Goal: Complete application form: Complete application form

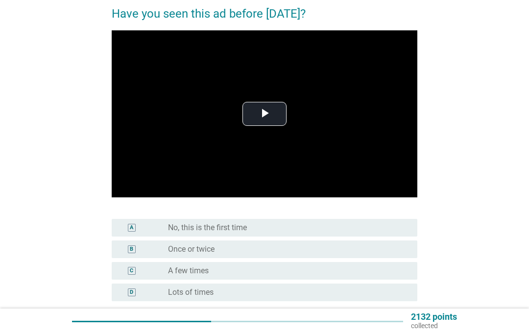
scroll to position [82, 0]
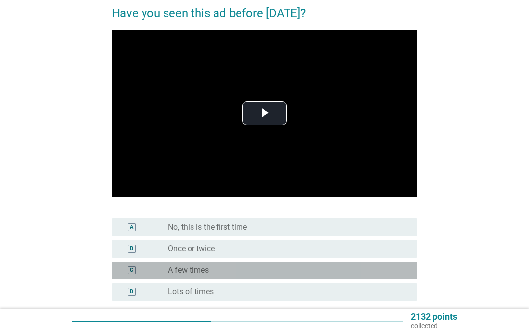
click at [135, 279] on div "C radio_button_unchecked A few times" at bounding box center [265, 271] width 306 height 18
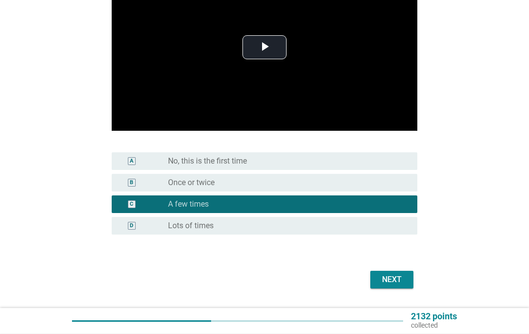
scroll to position [153, 0]
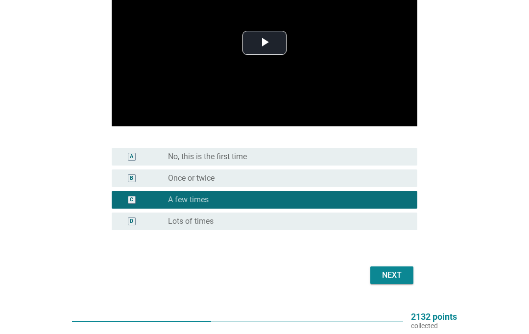
click at [396, 284] on button "Next" at bounding box center [391, 275] width 43 height 18
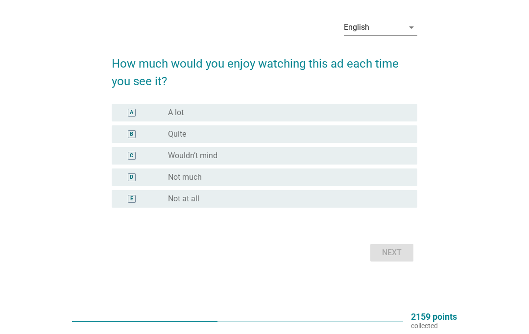
scroll to position [0, 0]
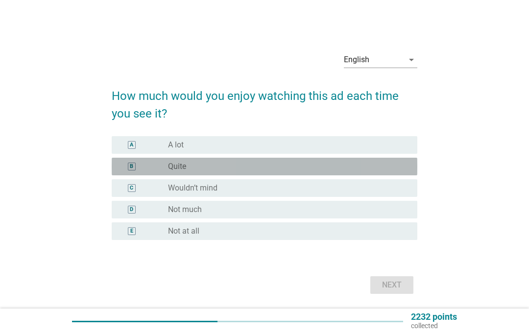
click at [217, 171] on div "radio_button_unchecked Quite" at bounding box center [285, 167] width 234 height 10
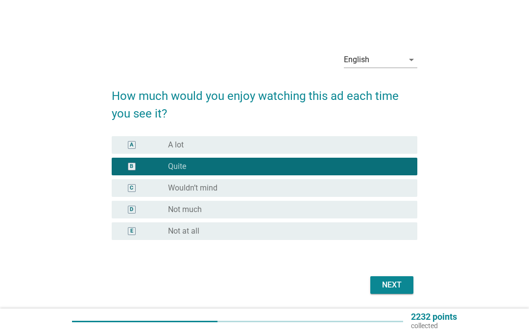
click at [371, 290] on div "Next" at bounding box center [265, 285] width 306 height 24
click at [389, 291] on div "Next" at bounding box center [391, 285] width 27 height 12
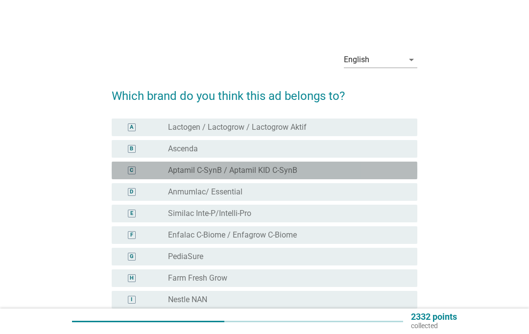
click at [354, 167] on div "radio_button_unchecked Aptamil C-SynB / Aptamil KID C-SynB" at bounding box center [285, 171] width 234 height 10
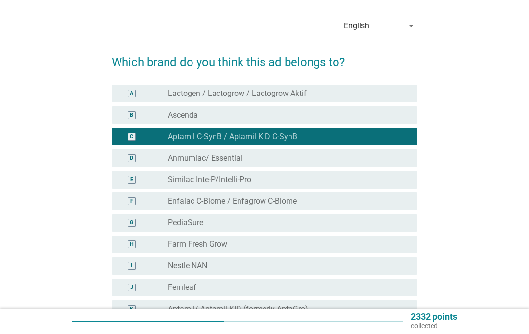
scroll to position [34, 0]
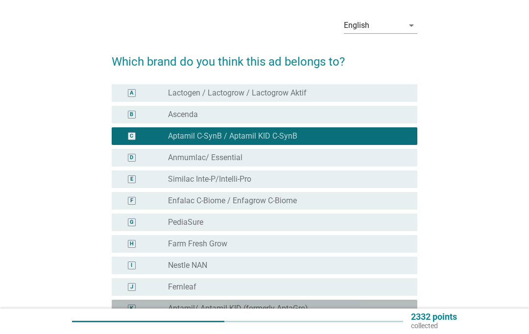
click at [322, 309] on div "radio_button_unchecked Aptamil/ Aptamil KID (formerly AptaGro)" at bounding box center [285, 309] width 234 height 10
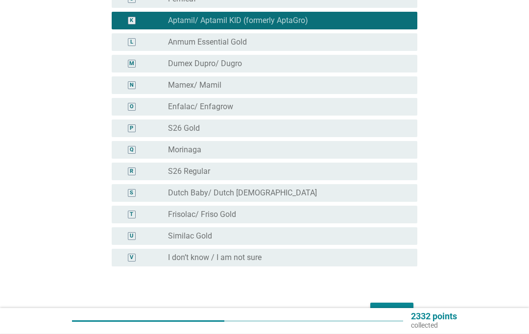
scroll to position [322, 0]
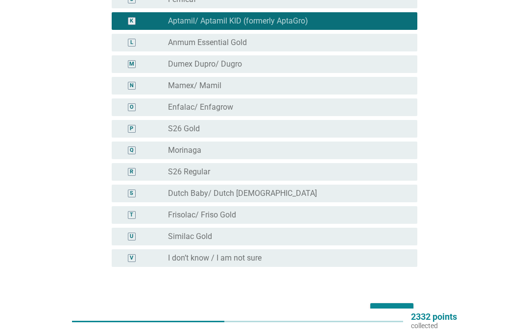
click at [396, 312] on div "Next" at bounding box center [391, 312] width 27 height 12
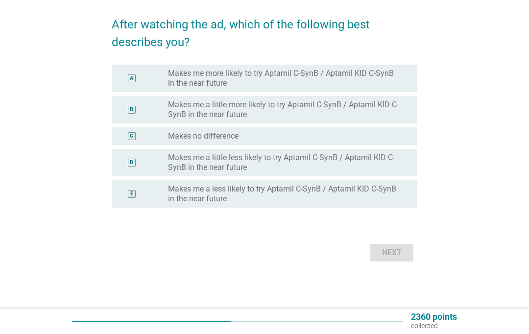
scroll to position [0, 0]
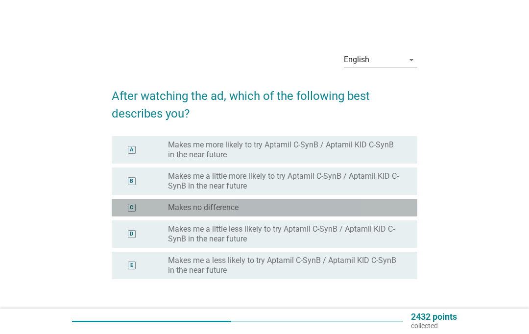
click at [382, 206] on div "radio_button_unchecked Makes no difference" at bounding box center [285, 208] width 234 height 10
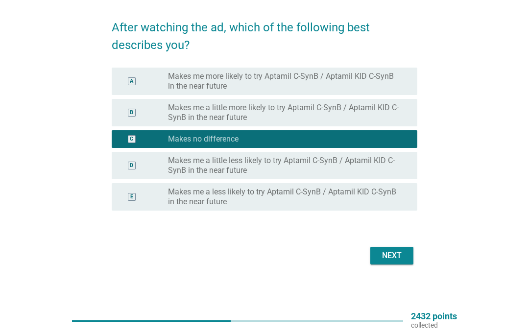
scroll to position [66, 0]
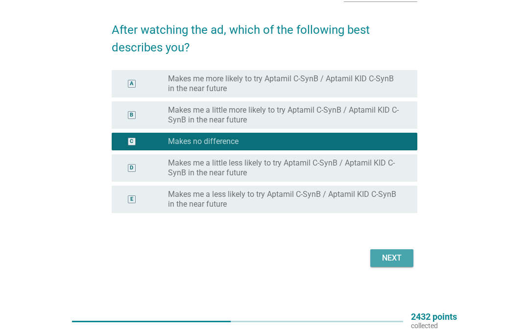
click at [396, 261] on div "Next" at bounding box center [391, 258] width 27 height 12
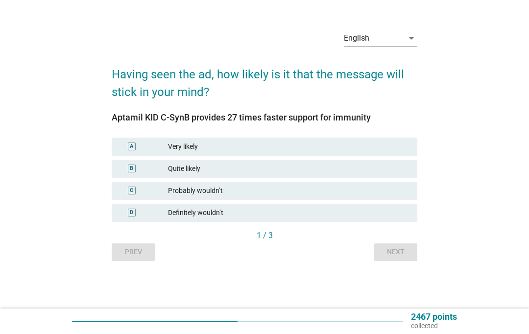
scroll to position [0, 0]
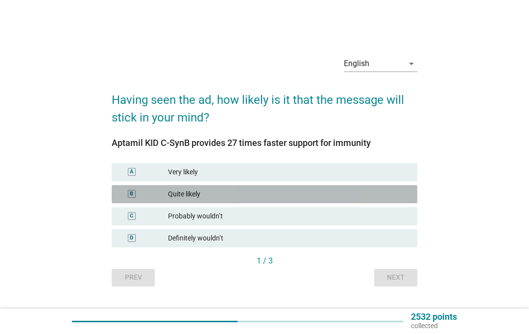
click at [391, 203] on div "B Quite likely" at bounding box center [265, 194] width 306 height 18
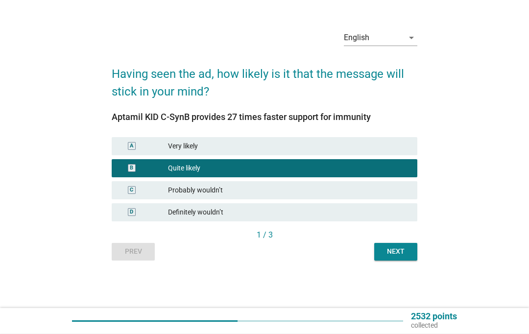
scroll to position [28, 0]
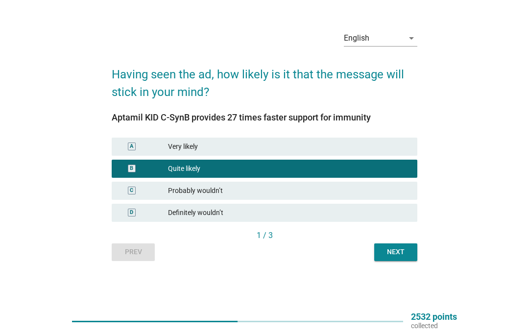
click at [396, 257] on div "Next" at bounding box center [395, 252] width 27 height 10
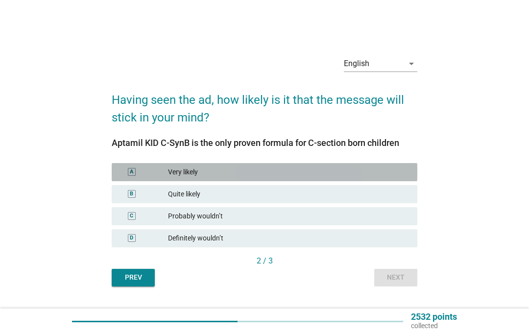
click at [396, 199] on div "Quite likely" at bounding box center [288, 194] width 241 height 10
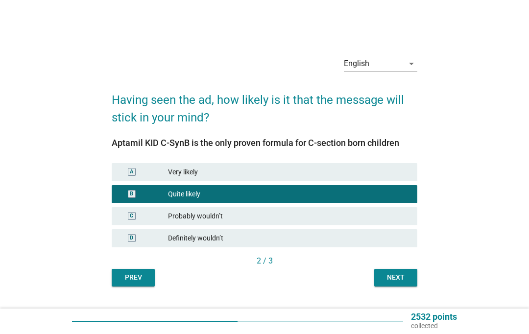
click at [396, 286] on button "Next" at bounding box center [395, 278] width 43 height 18
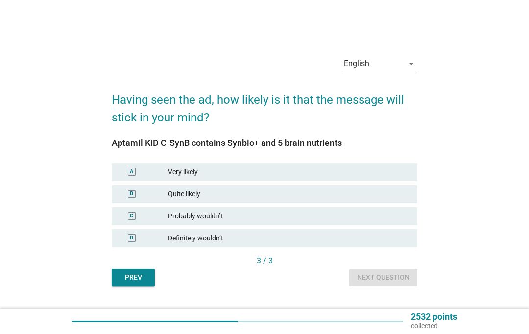
click at [393, 199] on div "Quite likely" at bounding box center [288, 194] width 241 height 10
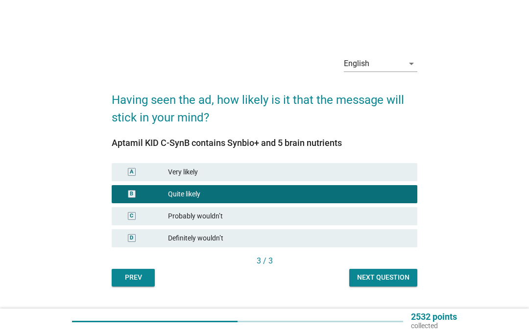
click at [396, 286] on button "Next question" at bounding box center [383, 278] width 68 height 18
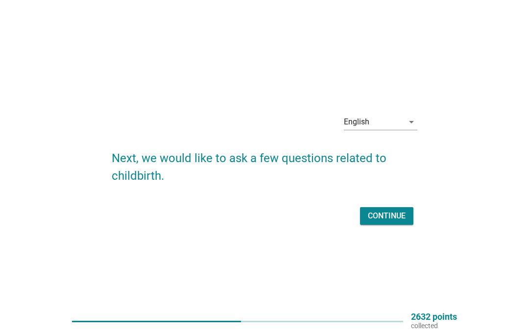
click at [396, 222] on div "Continue" at bounding box center [387, 216] width 38 height 12
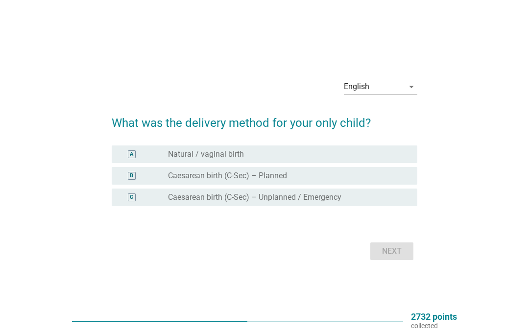
click at [393, 159] on div "radio_button_unchecked Natural / vaginal birth" at bounding box center [285, 154] width 234 height 10
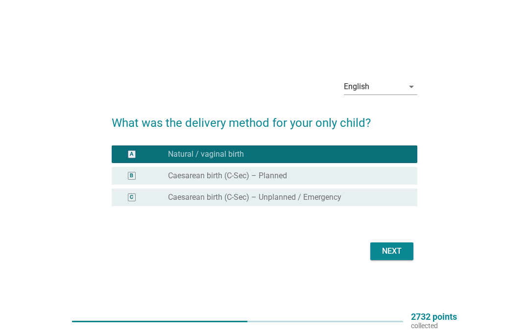
click at [396, 257] on div "Next" at bounding box center [391, 251] width 27 height 12
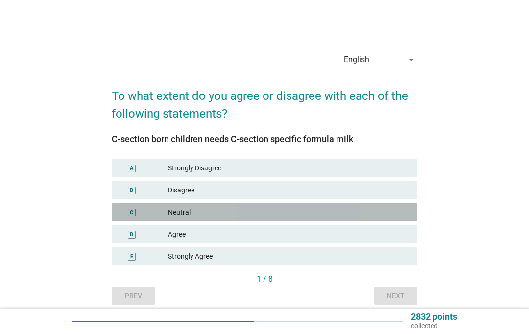
click at [375, 239] on div "Agree" at bounding box center [288, 234] width 241 height 10
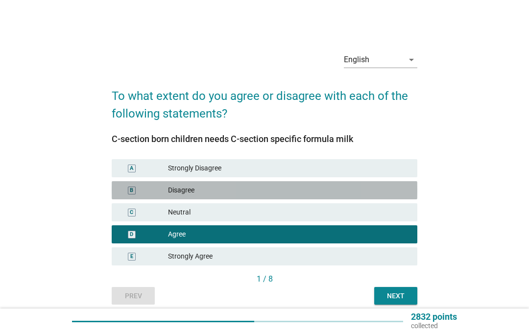
click at [396, 217] on div "Neutral" at bounding box center [288, 212] width 241 height 10
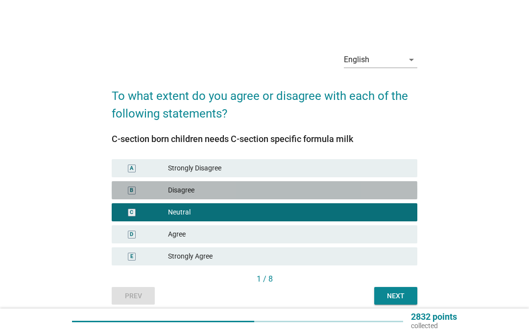
click at [393, 217] on div "Neutral" at bounding box center [288, 212] width 241 height 10
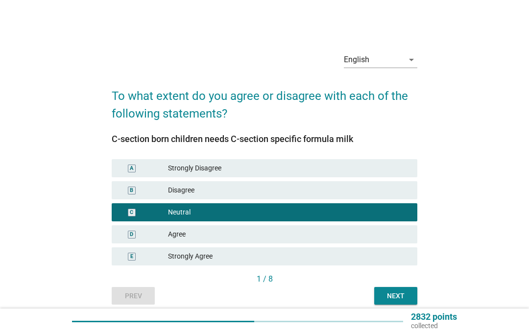
click at [396, 301] on div "Next" at bounding box center [395, 296] width 27 height 10
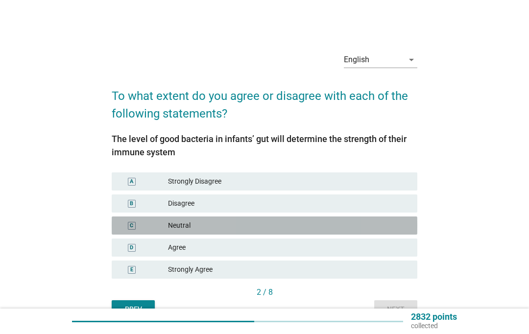
click at [369, 268] on div "E Strongly Agree" at bounding box center [265, 270] width 306 height 18
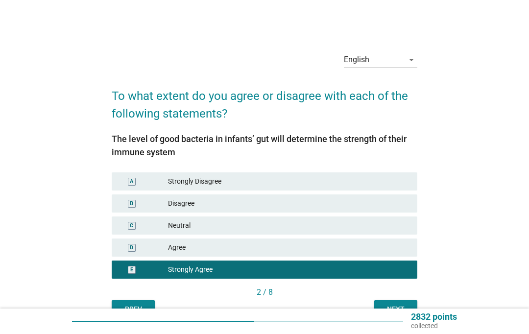
click at [396, 316] on div "2832 points collected" at bounding box center [430, 321] width 54 height 18
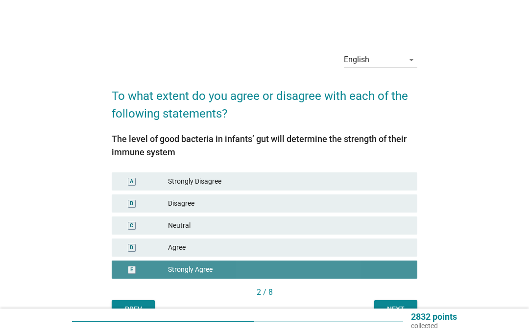
click at [396, 308] on button "Next" at bounding box center [395, 309] width 43 height 18
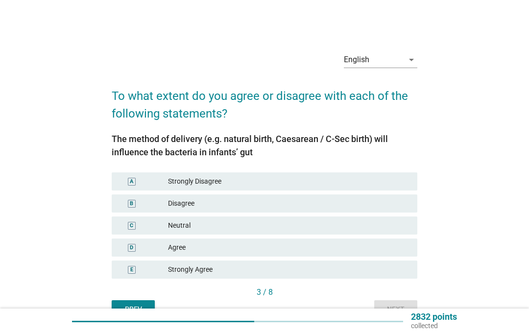
click at [396, 187] on div "Strongly Disagree" at bounding box center [288, 181] width 241 height 10
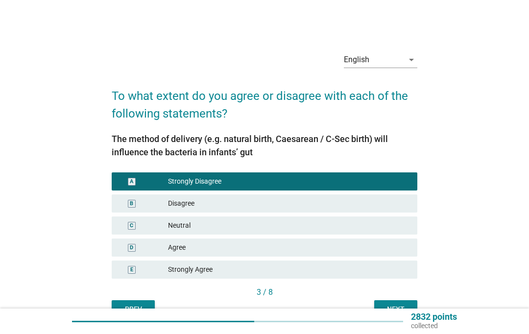
click at [396, 318] on div "2832 points collected" at bounding box center [430, 321] width 54 height 18
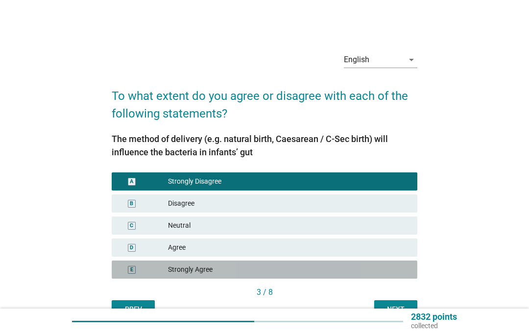
click at [396, 298] on div "3 / 8" at bounding box center [265, 292] width 306 height 12
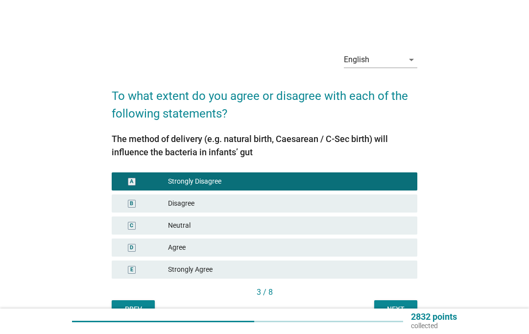
click at [396, 314] on div "2832 points collected" at bounding box center [430, 321] width 54 height 18
click at [396, 315] on div "2832 points collected" at bounding box center [430, 321] width 54 height 18
click at [395, 322] on div at bounding box center [237, 321] width 331 height 1
click at [396, 314] on div at bounding box center [237, 321] width 331 height 15
click at [396, 319] on div "2832 points collected" at bounding box center [430, 321] width 54 height 18
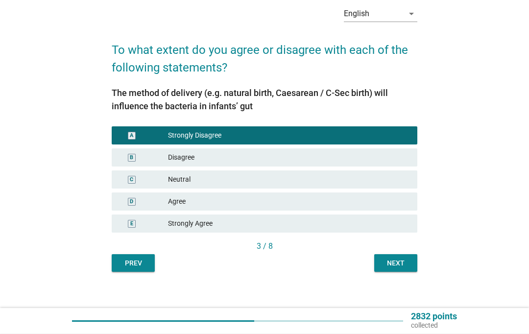
scroll to position [67, 0]
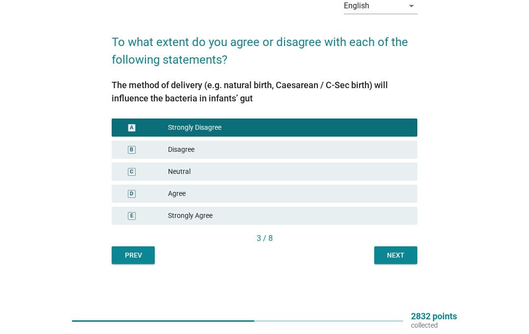
click at [396, 247] on button "Next" at bounding box center [395, 256] width 43 height 18
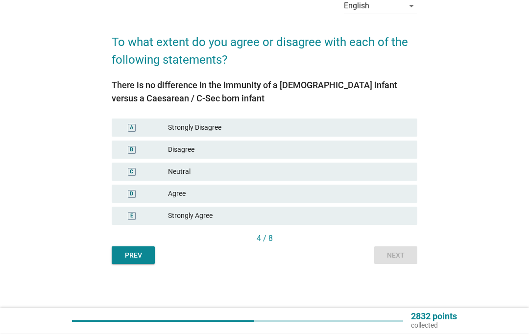
scroll to position [61, 0]
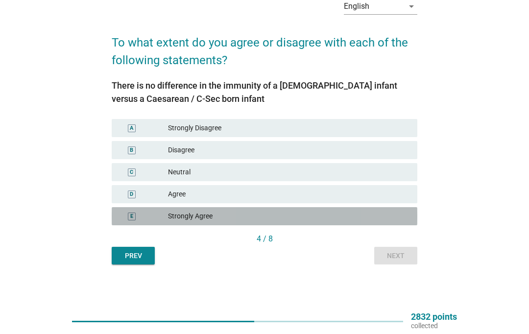
click at [383, 217] on div "Strongly Agree" at bounding box center [288, 216] width 241 height 10
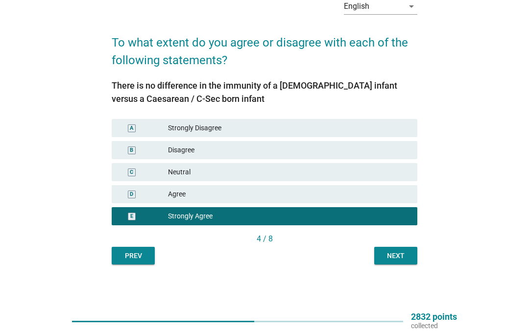
click at [396, 255] on div "Next" at bounding box center [395, 256] width 27 height 10
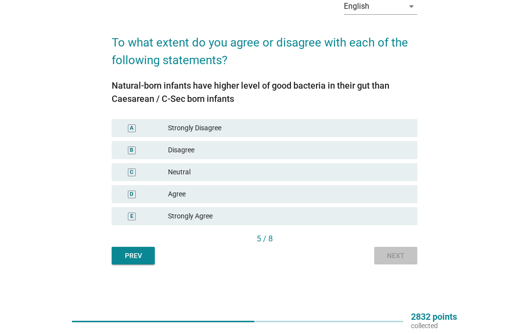
scroll to position [0, 0]
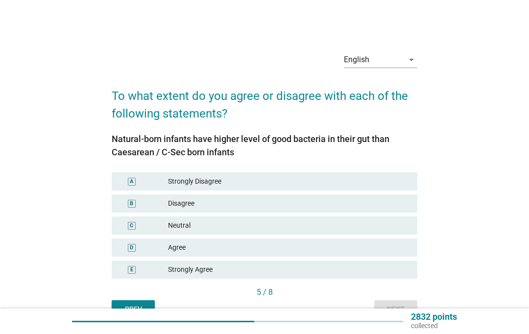
click at [384, 206] on div "Disagree" at bounding box center [288, 203] width 241 height 10
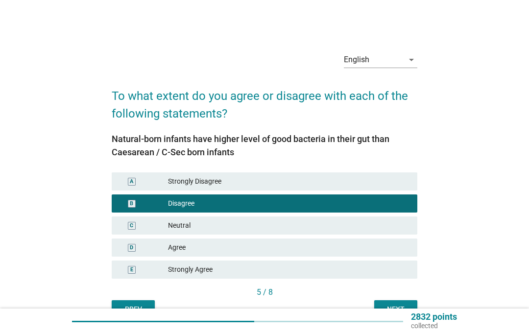
click at [396, 184] on div "Strongly Disagree" at bounding box center [288, 181] width 241 height 10
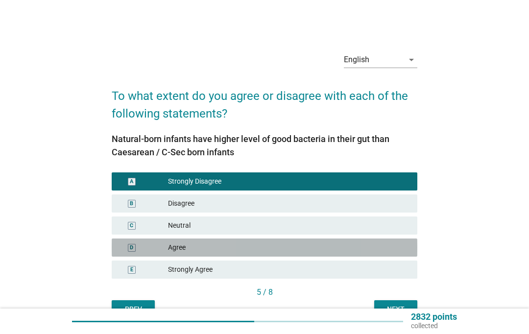
click at [396, 317] on div "2832 points collected" at bounding box center [430, 321] width 54 height 18
click at [396, 320] on div at bounding box center [237, 321] width 331 height 15
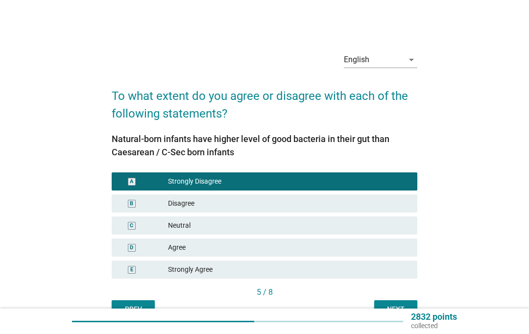
click at [396, 313] on div "2832 points collected" at bounding box center [264, 321] width 529 height 25
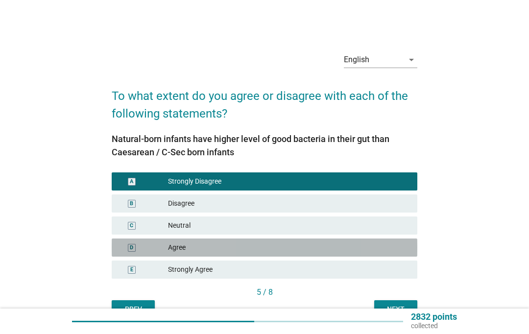
click at [396, 317] on div "2832 points collected" at bounding box center [430, 321] width 54 height 18
click at [396, 321] on div at bounding box center [237, 321] width 331 height 1
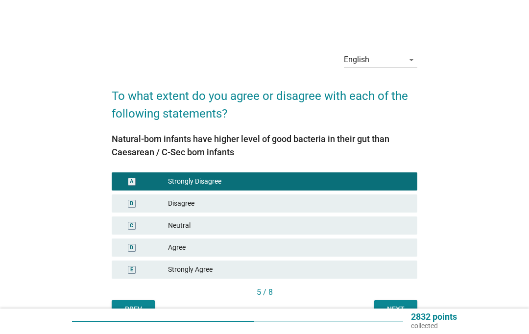
scroll to position [67, 0]
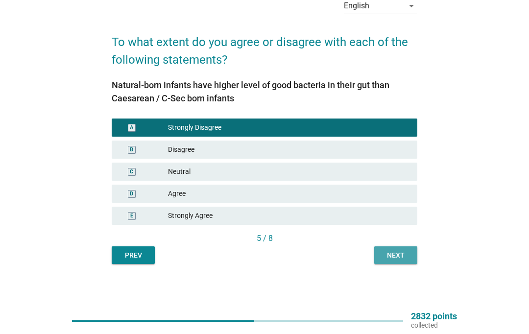
click at [396, 251] on div "Next" at bounding box center [395, 256] width 27 height 10
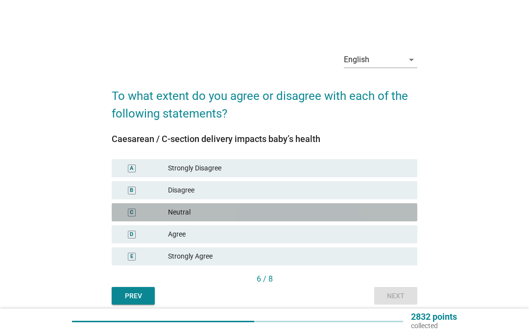
click at [381, 217] on div "Neutral" at bounding box center [288, 212] width 241 height 10
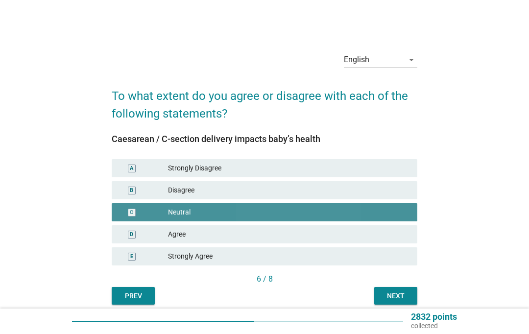
click at [379, 195] on div "Disagree" at bounding box center [288, 190] width 241 height 10
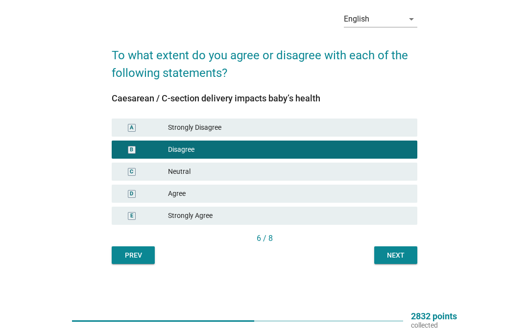
scroll to position [62, 0]
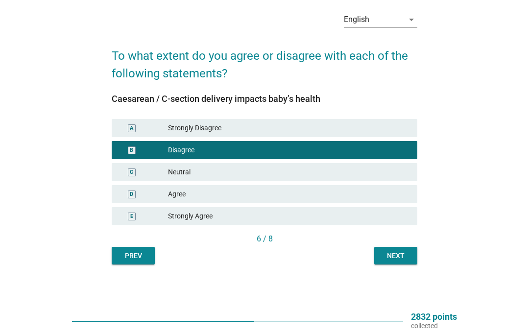
click at [396, 119] on div "A Strongly Disagree" at bounding box center [265, 128] width 306 height 18
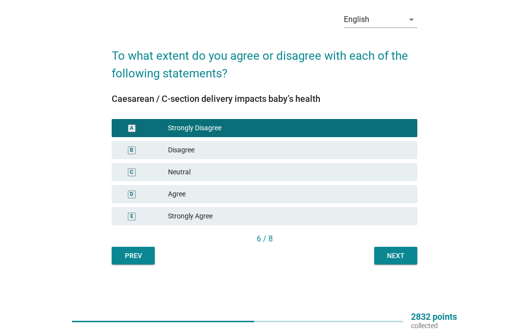
click at [396, 251] on div "Next" at bounding box center [395, 256] width 27 height 10
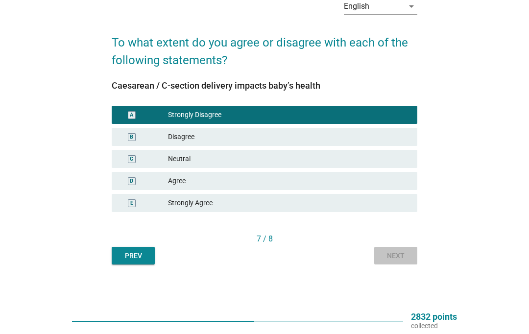
scroll to position [0, 0]
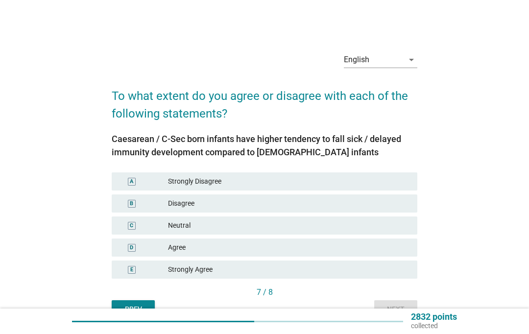
click at [396, 190] on div "A Strongly Disagree" at bounding box center [265, 181] width 306 height 18
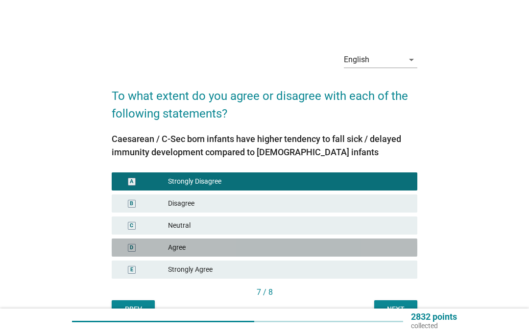
click at [396, 314] on div at bounding box center [237, 321] width 331 height 15
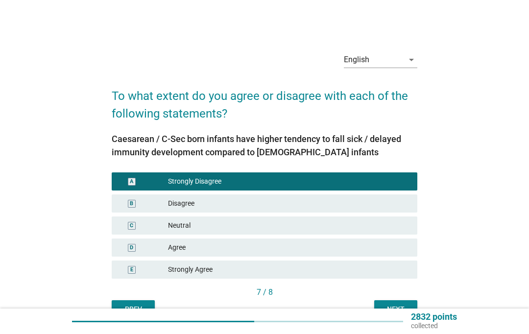
click at [396, 323] on p "collected" at bounding box center [434, 325] width 46 height 9
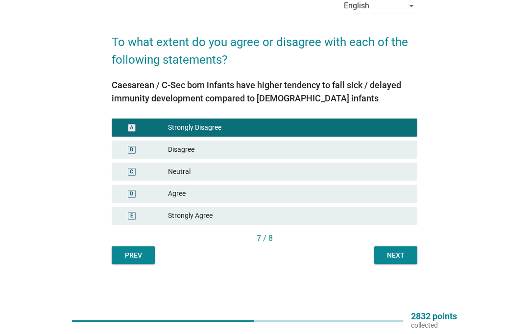
click at [396, 253] on button "Next" at bounding box center [395, 256] width 43 height 18
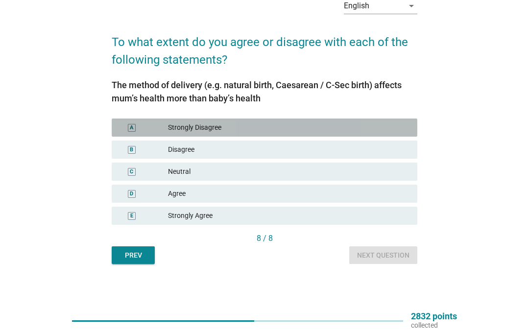
click at [396, 123] on div "Strongly Disagree" at bounding box center [288, 128] width 241 height 10
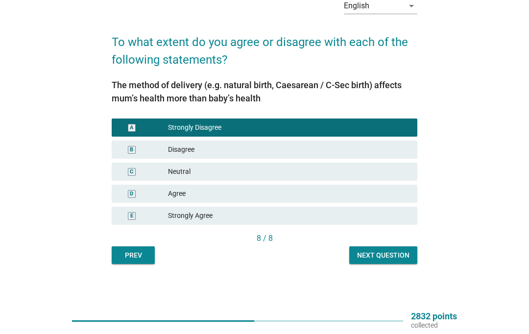
click at [396, 252] on div "Next question" at bounding box center [383, 256] width 52 height 10
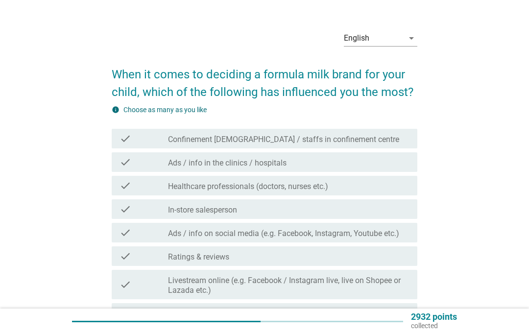
scroll to position [26, 0]
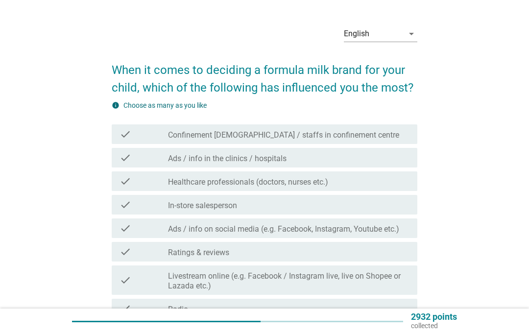
click at [394, 226] on label "Ads / info on social media (e.g. Facebook, Instagram, Youtube etc.)" at bounding box center [283, 229] width 231 height 10
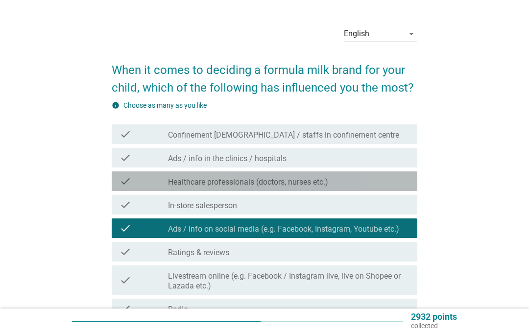
click at [395, 177] on div "check_box_outline_blank Healthcare professionals (doctors, nurses etc.)" at bounding box center [288, 181] width 241 height 12
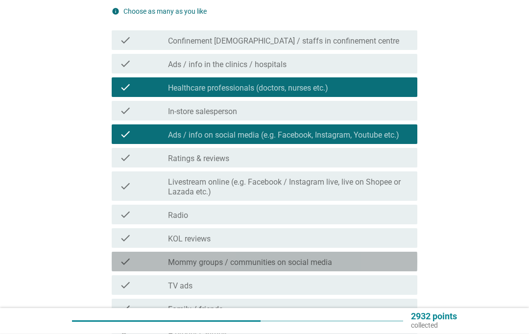
scroll to position [120, 0]
click at [385, 265] on div "check_box_outline_blank Mommy groups / communities on social media" at bounding box center [288, 262] width 241 height 12
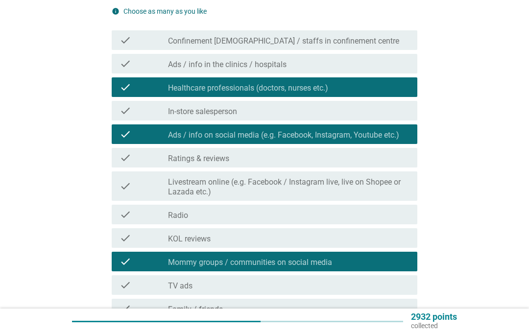
click at [355, 313] on div "check_box_outline_blank Family / friends" at bounding box center [288, 309] width 241 height 12
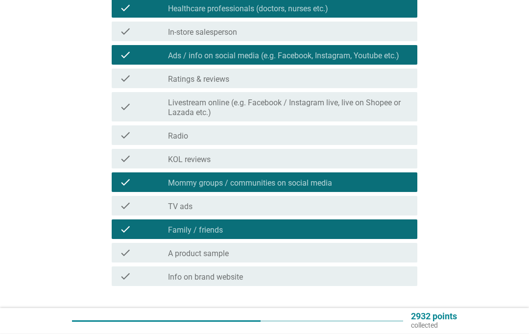
scroll to position [200, 0]
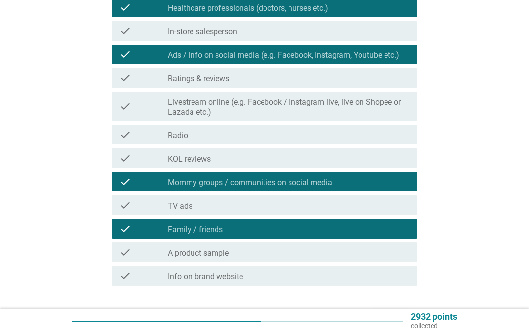
click at [370, 244] on div "check check_box_outline_blank A product sample" at bounding box center [265, 252] width 306 height 20
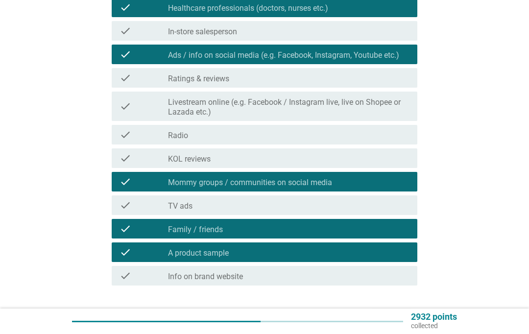
click at [396, 317] on div "Next" at bounding box center [391, 319] width 27 height 12
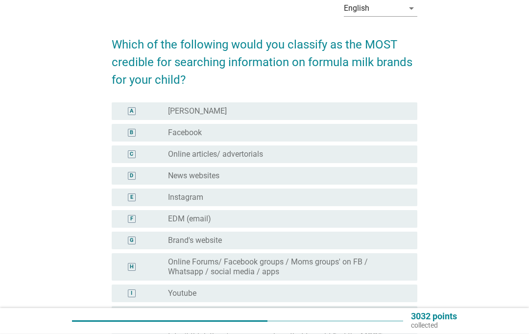
scroll to position [51, 0]
click at [395, 152] on div "radio_button_unchecked Online articles/ advertorials" at bounding box center [285, 154] width 234 height 10
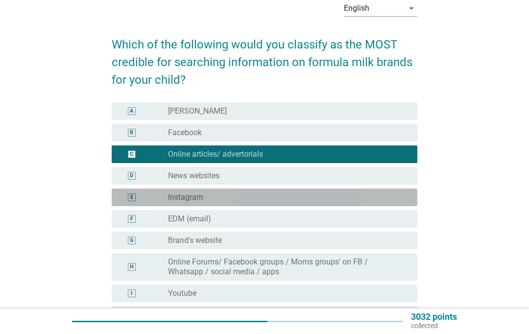
click at [388, 192] on div "radio_button_unchecked Instagram" at bounding box center [285, 197] width 234 height 10
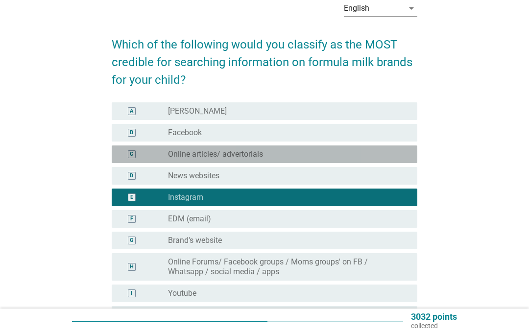
click at [396, 153] on div "radio_button_unchecked Online articles/ advertorials" at bounding box center [285, 154] width 234 height 10
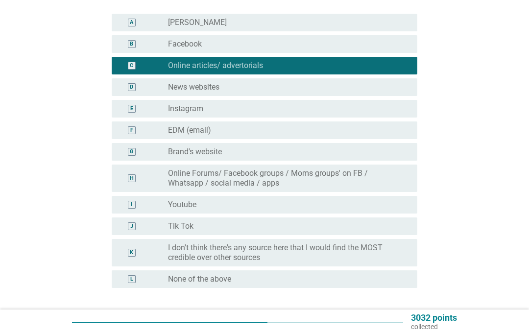
click at [396, 318] on div "English arrow_drop_down Which of the following would you classify as the MOST c…" at bounding box center [264, 123] width 321 height 456
click at [388, 332] on div "Next" at bounding box center [391, 332] width 27 height 12
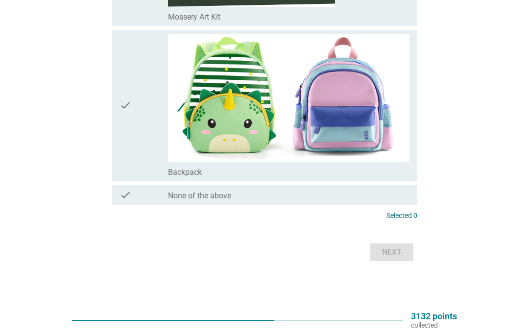
scroll to position [1306, 0]
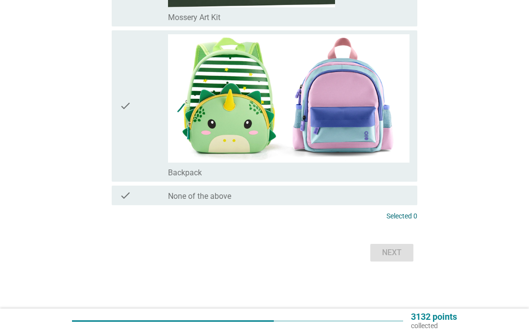
click at [362, 163] on img at bounding box center [288, 98] width 241 height 128
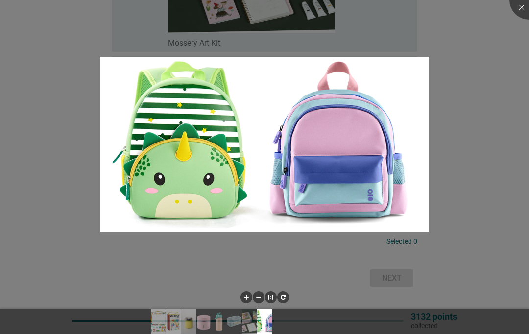
click at [396, 97] on div at bounding box center [264, 167] width 529 height 334
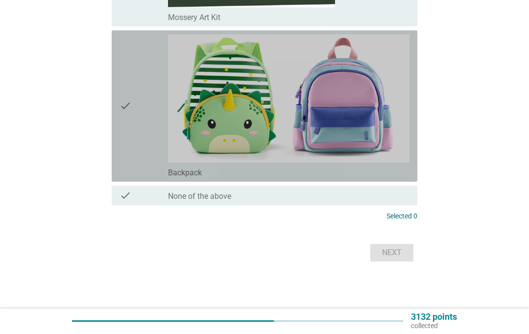
click at [132, 178] on div "check" at bounding box center [143, 105] width 48 height 143
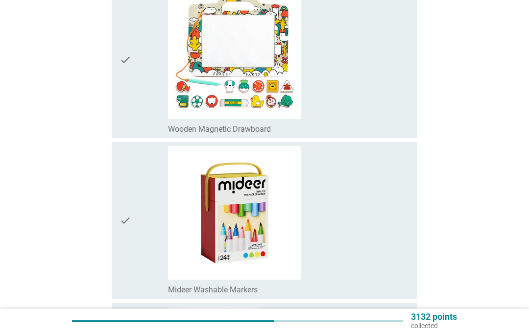
scroll to position [187, 0]
click at [132, 134] on div "check" at bounding box center [143, 59] width 48 height 149
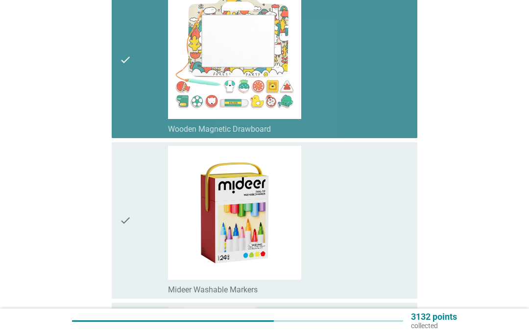
click at [137, 235] on div "check" at bounding box center [143, 220] width 48 height 149
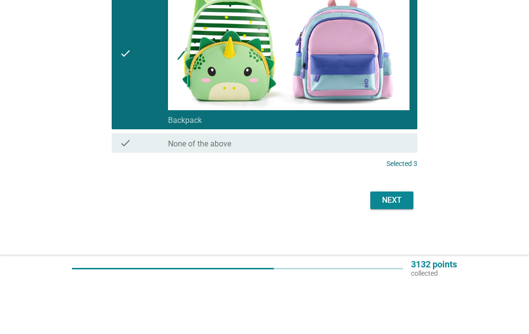
scroll to position [1375, 0]
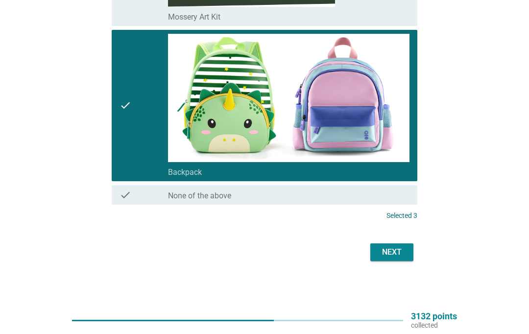
click at [396, 254] on div "Next" at bounding box center [391, 253] width 27 height 12
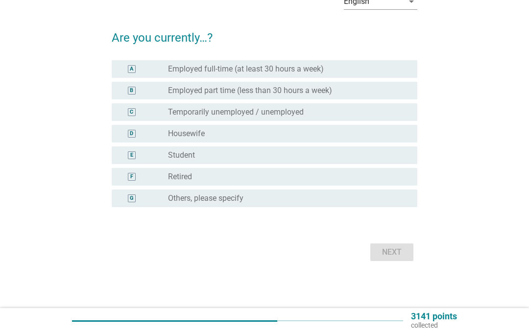
scroll to position [0, 0]
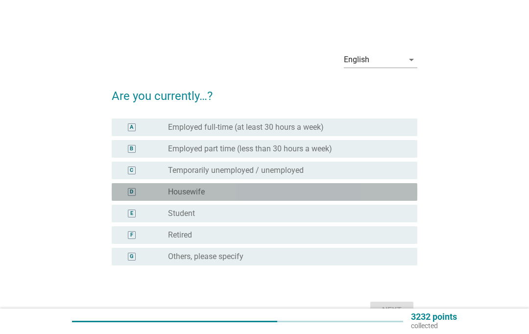
click at [396, 201] on div "D radio_button_unchecked Housewife" at bounding box center [265, 192] width 306 height 18
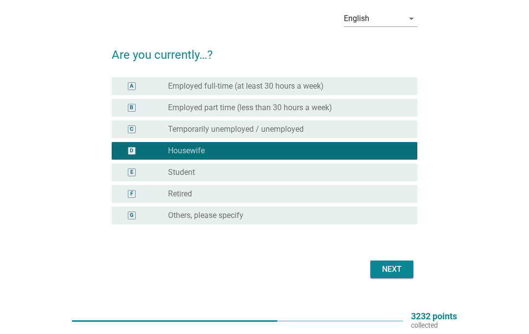
scroll to position [41, 0]
click at [396, 270] on div "Next" at bounding box center [391, 269] width 27 height 12
